Goal: Task Accomplishment & Management: Manage account settings

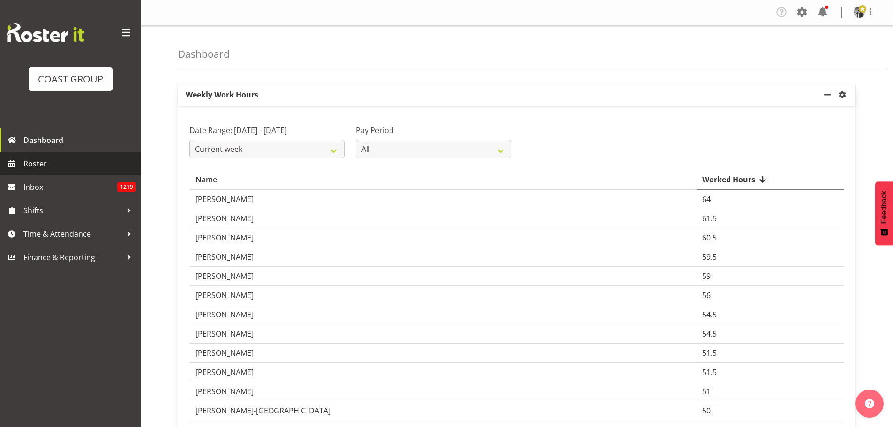
click at [30, 166] on span "Roster" at bounding box center [79, 164] width 113 height 14
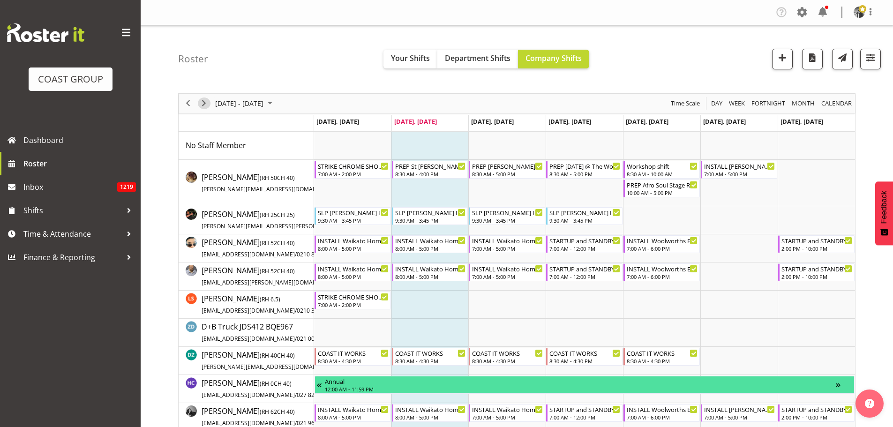
drag, startPoint x: 203, startPoint y: 102, endPoint x: 202, endPoint y: 93, distance: 8.9
click at [202, 94] on div "next period" at bounding box center [204, 104] width 16 height 20
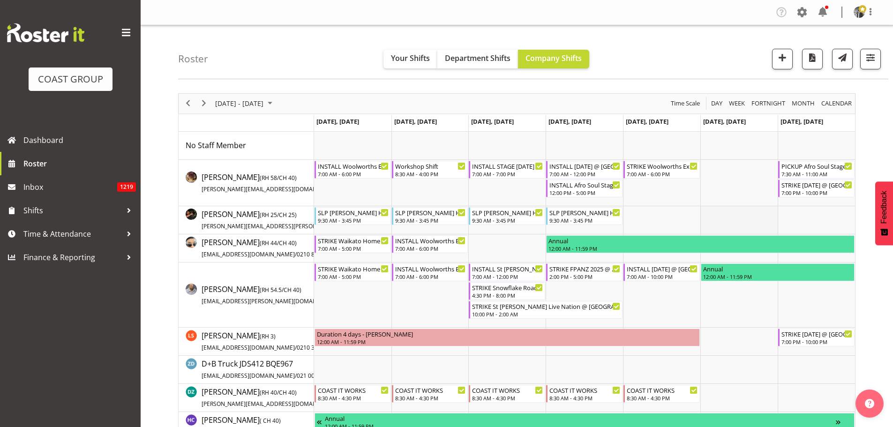
click at [724, 208] on td "Timeline Week of October 7, 2025" at bounding box center [739, 220] width 77 height 28
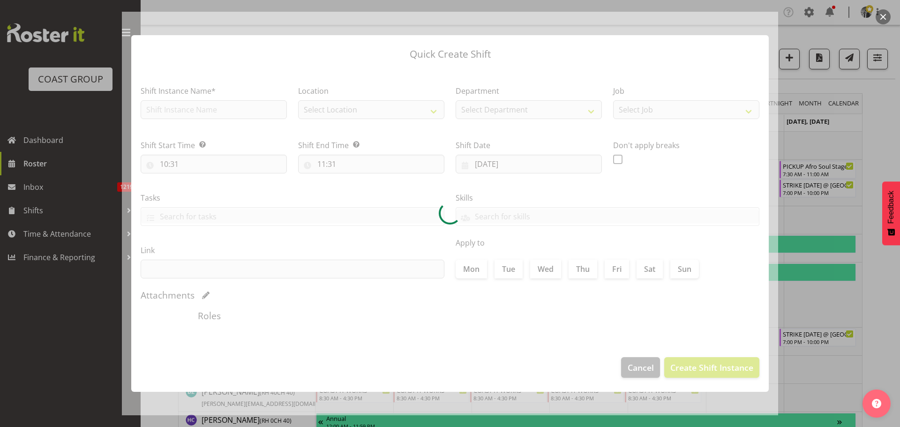
type input "[DATE]"
checkbox input "true"
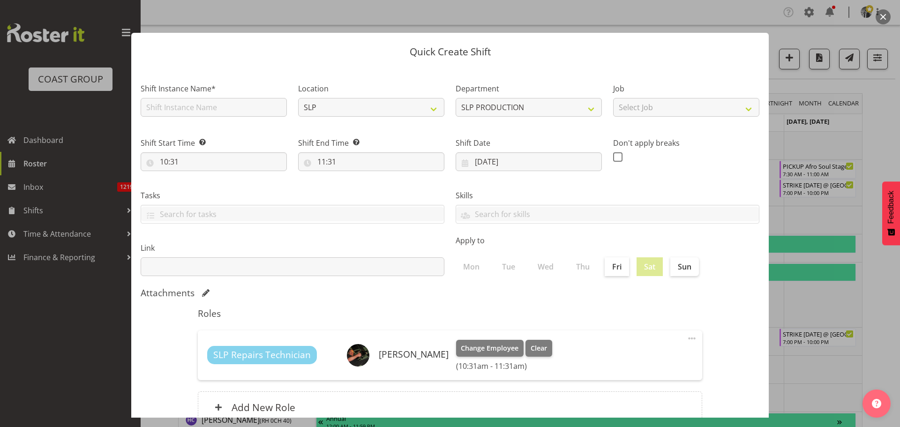
click at [880, 17] on button "button" at bounding box center [883, 16] width 15 height 15
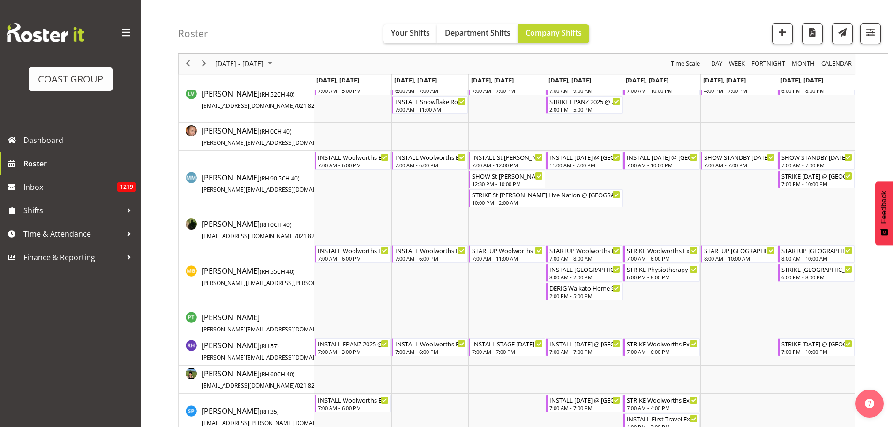
scroll to position [672, 0]
click at [728, 219] on td "Timeline Week of October 7, 2025" at bounding box center [739, 230] width 77 height 28
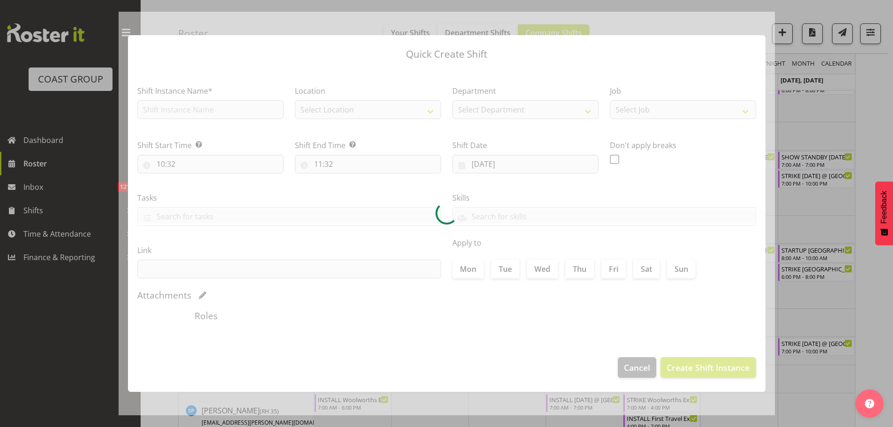
scroll to position [713, 0]
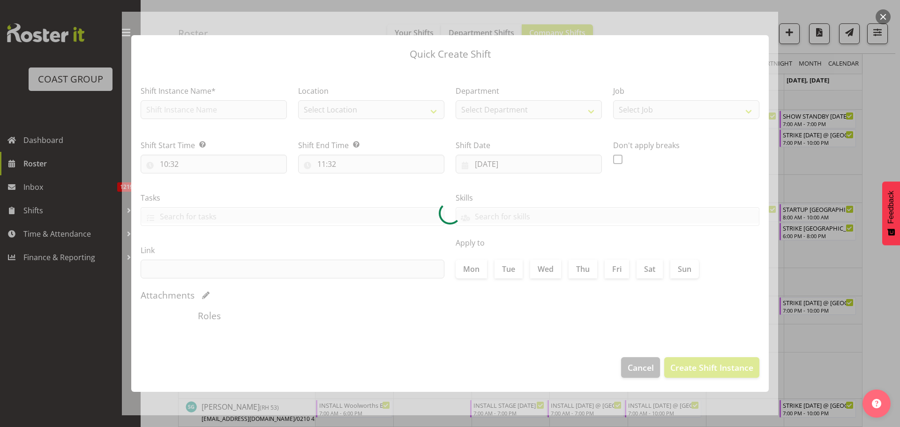
type input "[DATE]"
checkbox input "true"
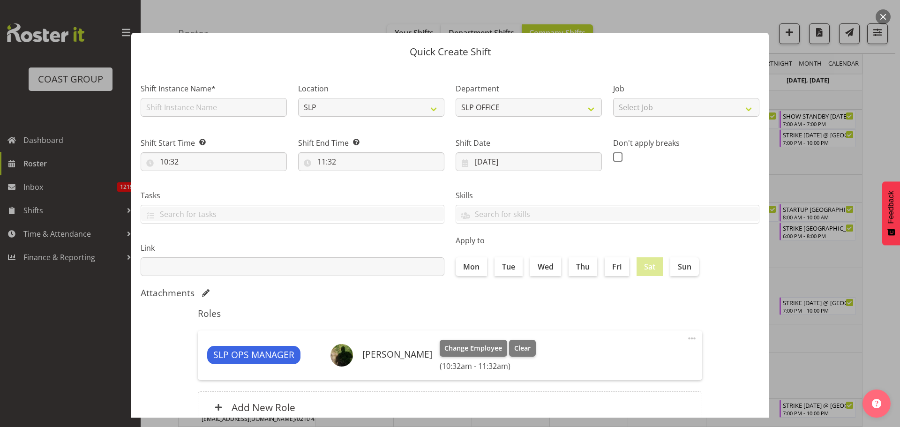
click at [886, 17] on button "button" at bounding box center [883, 16] width 15 height 15
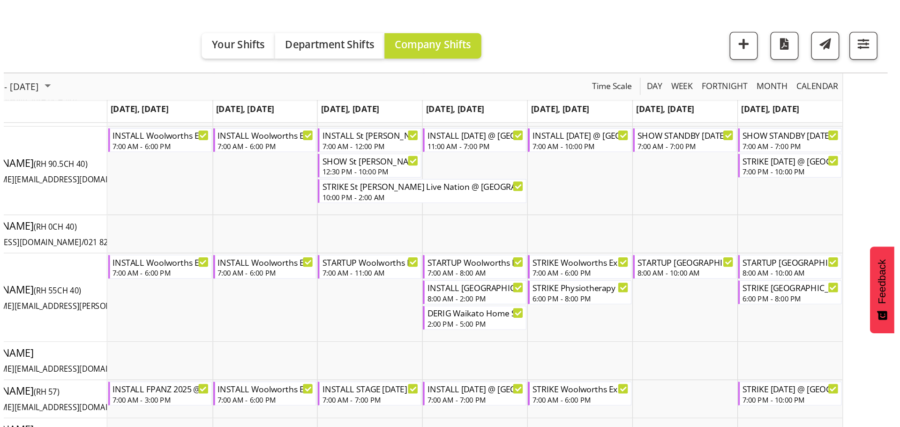
scroll to position [716, 0]
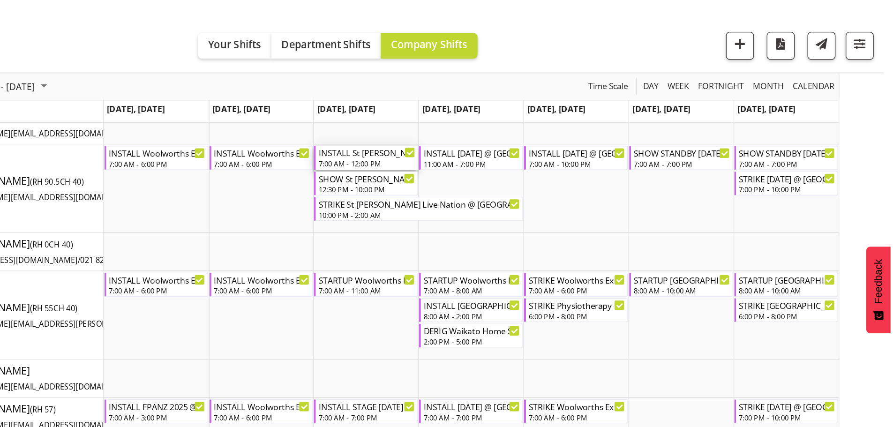
click at [493, 113] on div "INSTALL St [PERSON_NAME] Live Nation @ [GEOGRAPHIC_DATA][PERSON_NAME] On Site @…" at bounding box center [507, 111] width 71 height 9
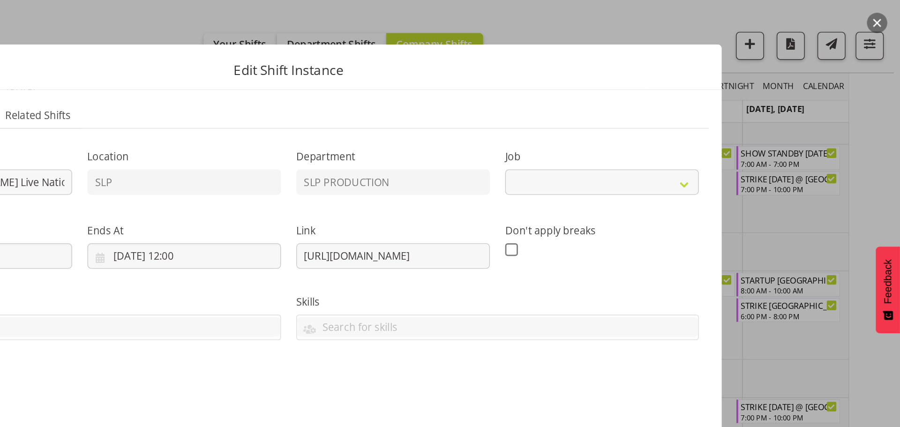
select select "10432"
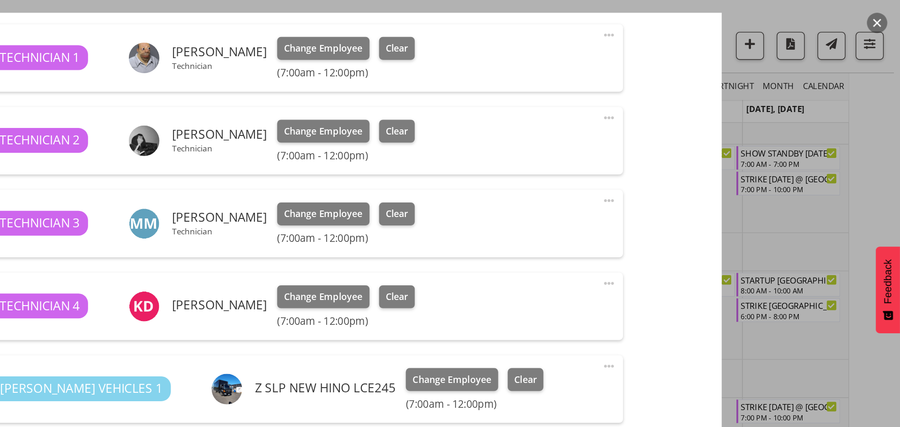
scroll to position [333, 0]
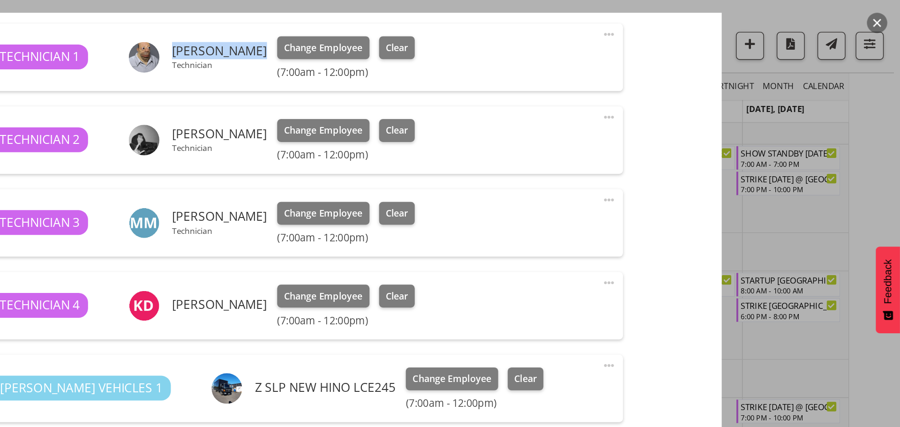
drag, startPoint x: 415, startPoint y: 38, endPoint x: 365, endPoint y: 32, distance: 50.5
click at [365, 32] on div "[PERSON_NAME] Technician" at bounding box center [383, 42] width 102 height 23
copy h6 "[PERSON_NAME]"
drag, startPoint x: 423, startPoint y: 98, endPoint x: 363, endPoint y: 97, distance: 59.6
click at [363, 97] on div "[PERSON_NAME] Technician" at bounding box center [383, 103] width 102 height 23
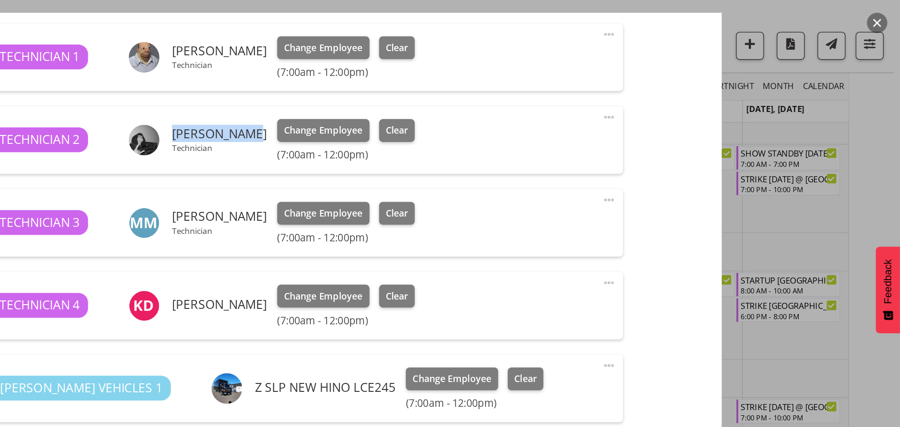
copy h6 "[PERSON_NAME]"
drag, startPoint x: 428, startPoint y: 161, endPoint x: 363, endPoint y: 154, distance: 65.1
click at [363, 154] on div "[PERSON_NAME] Technician" at bounding box center [383, 164] width 102 height 23
copy h6 "[PERSON_NAME]"
drag, startPoint x: 405, startPoint y: 224, endPoint x: 364, endPoint y: 220, distance: 41.0
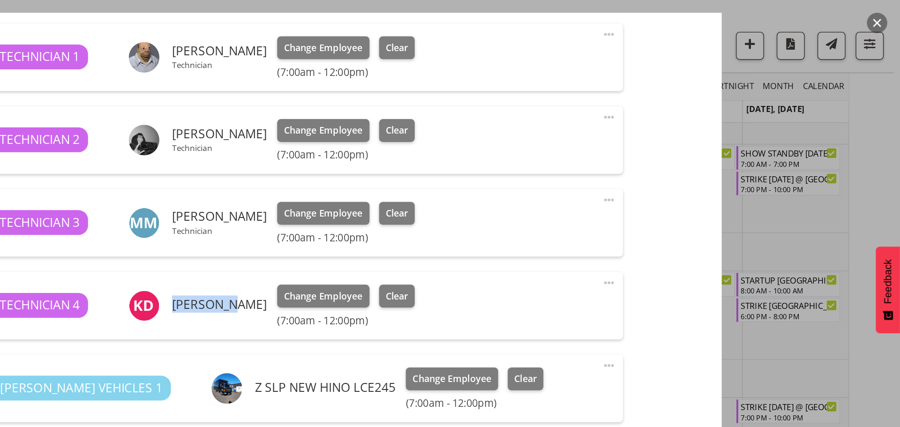
click at [364, 220] on div "[PERSON_NAME]" at bounding box center [383, 225] width 102 height 23
copy h6 "[PERSON_NAME]"
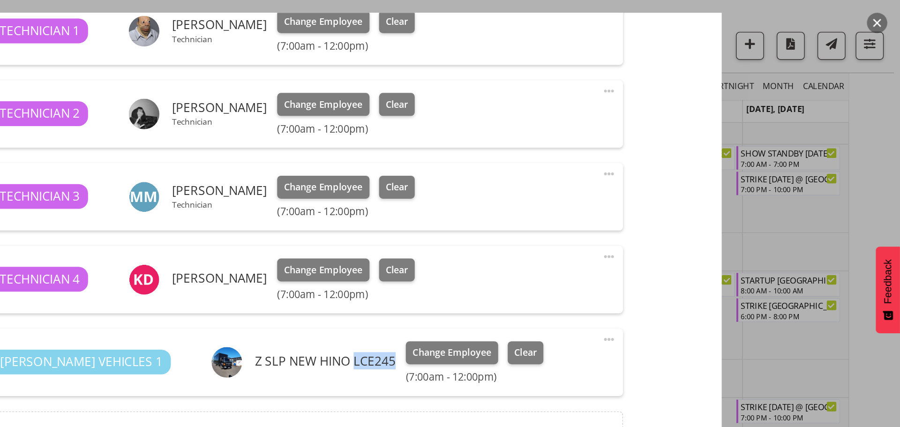
drag, startPoint x: 488, startPoint y: 267, endPoint x: 456, endPoint y: 265, distance: 31.5
click at [456, 265] on div "AKL [PERSON_NAME] VEHICLES 1 Z SLP NEW HINO LCE245 Change Employee Clear (7:00a…" at bounding box center [449, 266] width 473 height 31
copy h6 "LCE245"
